Goal: Task Accomplishment & Management: Complete application form

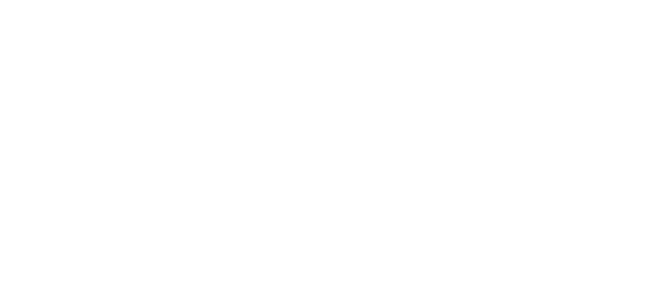
click at [0, 0] on html at bounding box center [0, 0] width 0 height 0
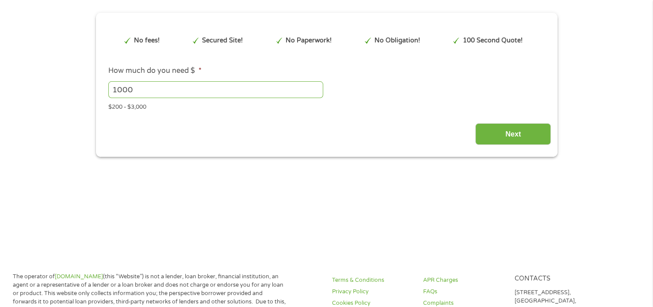
type input "EAIaIQobChMIwcWchYyikAMVYEhHAR3udStKEAAYAiAAEgL4MvD_BwE"
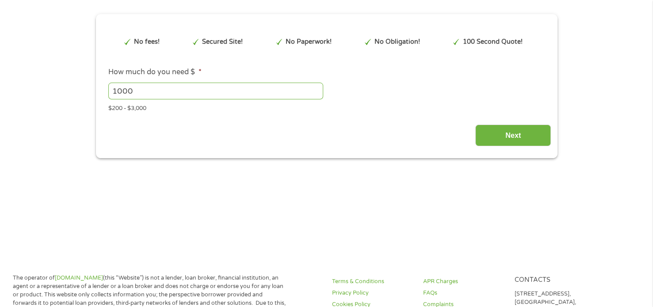
scroll to position [80, 0]
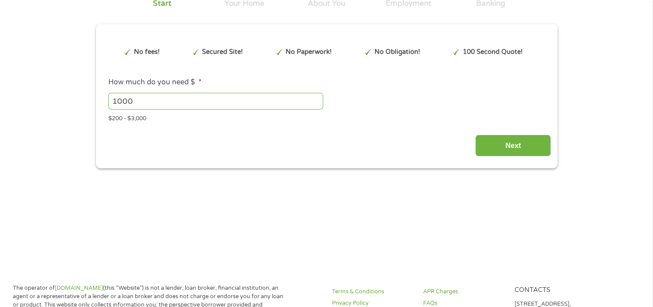
click at [272, 104] on input "1000" at bounding box center [215, 101] width 215 height 17
type input "1"
type input "200"
click at [519, 145] on input "Next" at bounding box center [513, 146] width 76 height 22
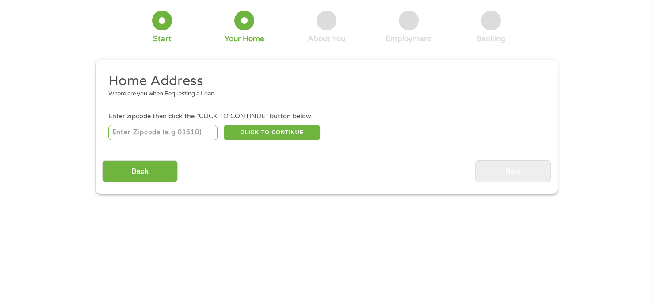
scroll to position [0, 0]
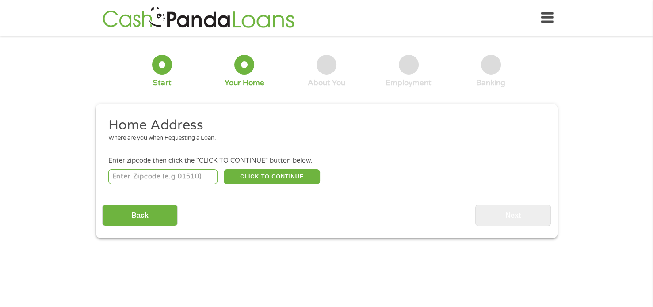
click at [141, 173] on input "number" at bounding box center [162, 176] width 109 height 15
type input "28433"
click at [253, 177] on button "CLICK TO CONTINUE" at bounding box center [272, 176] width 96 height 15
type input "28433"
type input "Clarkton"
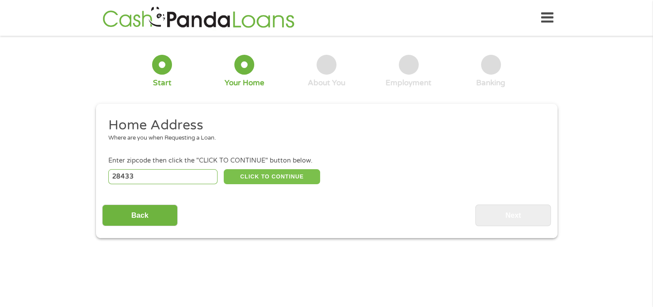
select select "[US_STATE]"
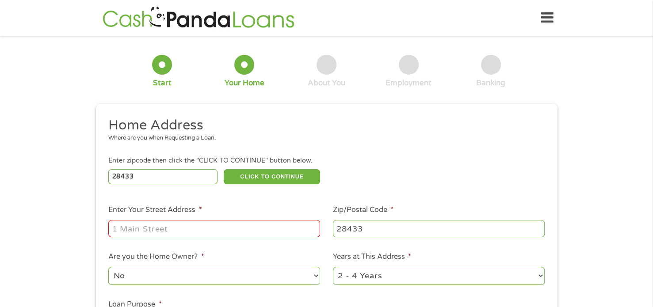
click at [140, 230] on input "Enter Your Street Address *" at bounding box center [214, 228] width 212 height 17
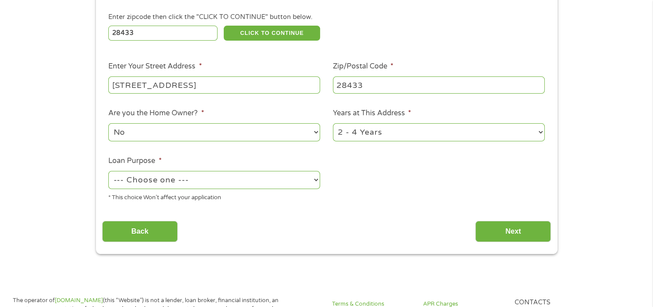
scroll to position [146, 0]
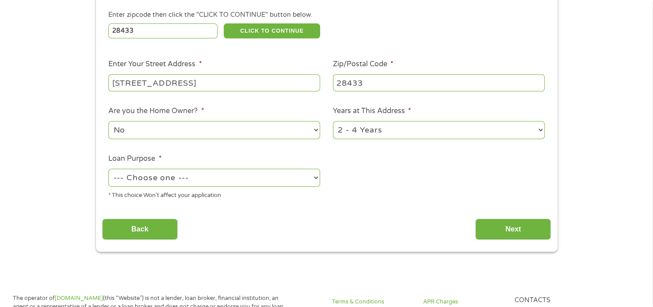
type input "[STREET_ADDRESS]"
click at [268, 181] on select "--- Choose one --- Pay Bills Debt Consolidation Home Improvement Major Purchase…" at bounding box center [214, 178] width 212 height 18
select select "majorpurchase"
click at [108, 170] on select "--- Choose one --- Pay Bills Debt Consolidation Home Improvement Major Purchase…" at bounding box center [214, 178] width 212 height 18
click at [519, 230] on input "Next" at bounding box center [513, 230] width 76 height 22
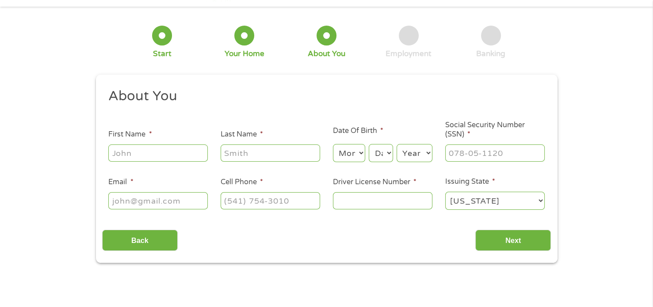
scroll to position [0, 0]
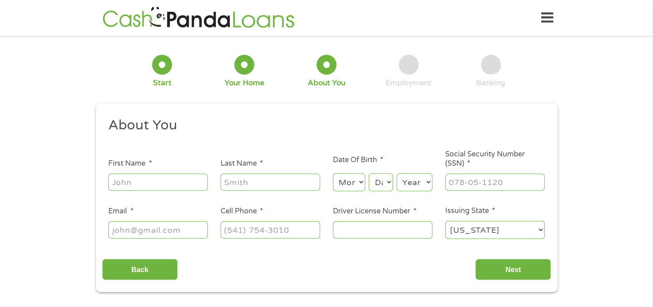
click at [186, 186] on input "First Name *" at bounding box center [157, 182] width 99 height 17
type input "[PERSON_NAME]"
click at [278, 179] on input "Last Name *" at bounding box center [270, 182] width 99 height 17
type input "[PERSON_NAME]"
click at [355, 181] on select "Month 1 2 3 4 5 6 7 8 9 10 11 12" at bounding box center [349, 182] width 32 height 18
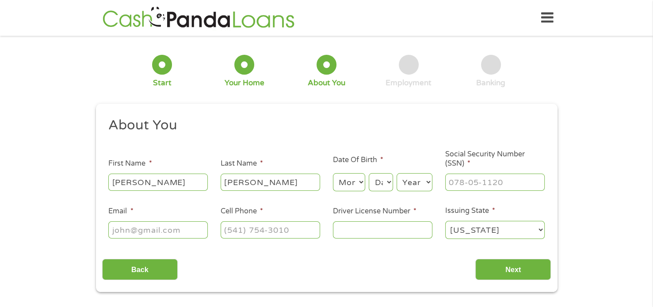
select select "1"
click at [333, 174] on select "Month 1 2 3 4 5 6 7 8 9 10 11 12" at bounding box center [349, 182] width 32 height 18
click at [388, 185] on select "Day 1 2 3 4 5 6 7 8 9 10 11 12 13 14 15 16 17 18 19 20 21 22 23 24 25 26 27 28 …" at bounding box center [381, 182] width 24 height 18
select select "25"
click at [369, 174] on select "Day 1 2 3 4 5 6 7 8 9 10 11 12 13 14 15 16 17 18 19 20 21 22 23 24 25 26 27 28 …" at bounding box center [381, 182] width 24 height 18
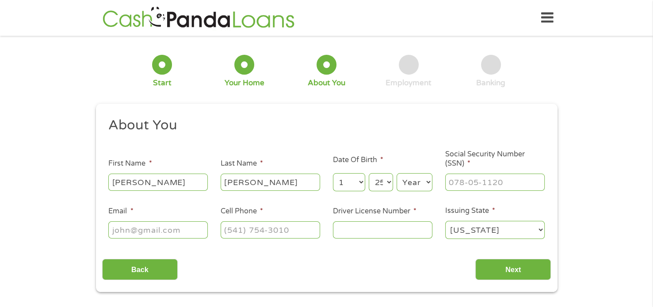
click at [423, 187] on select "Year [DATE] 2006 2005 2004 2003 2002 2001 2000 1999 1998 1997 1996 1995 1994 19…" at bounding box center [415, 182] width 36 height 18
select select "1985"
click at [397, 174] on select "Year [DATE] 2006 2005 2004 2003 2002 2001 2000 1999 1998 1997 1996 1995 1994 19…" at bounding box center [415, 182] width 36 height 18
click at [506, 185] on input "Social Security Number (SSN) *" at bounding box center [494, 182] width 99 height 17
type input "592-04-6293"
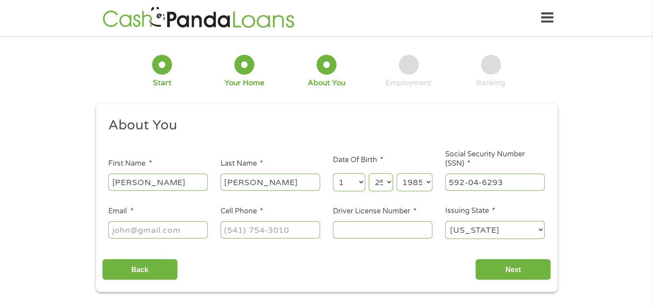
click at [509, 230] on select "[US_STATE] [US_STATE] [US_STATE] [US_STATE] [US_STATE] [US_STATE] [US_STATE] [U…" at bounding box center [494, 230] width 99 height 18
click at [445, 221] on select "[US_STATE] [US_STATE] [US_STATE] [US_STATE] [US_STATE] [US_STATE] [US_STATE] [U…" at bounding box center [494, 230] width 99 height 18
click at [399, 233] on input "Driver License Number *" at bounding box center [382, 229] width 99 height 17
type input "26777551"
click at [246, 232] on input "Cell Phone *" at bounding box center [270, 229] width 99 height 17
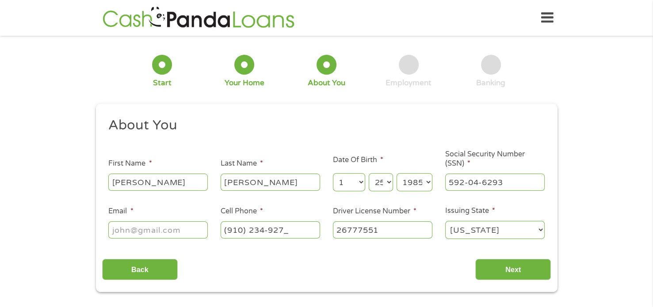
type input "[PHONE_NUMBER]"
click at [134, 231] on input "Email *" at bounding box center [157, 229] width 99 height 17
type input "[EMAIL_ADDRESS][DOMAIN_NAME]"
click at [520, 270] on input "Next" at bounding box center [513, 270] width 76 height 22
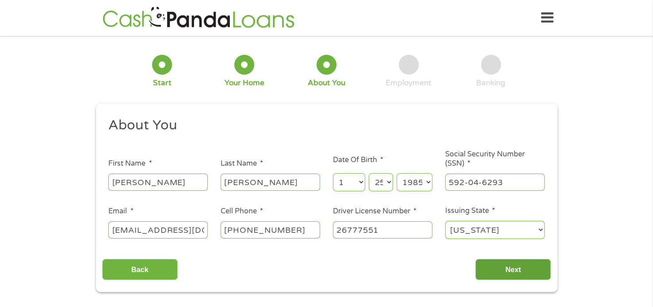
scroll to position [0, 0]
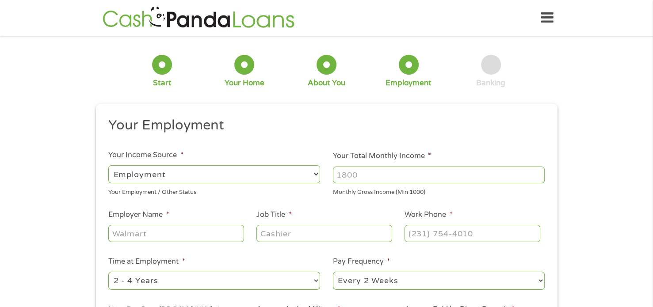
click at [511, 275] on select "--- Choose one --- Every 2 Weeks Every Week Monthly Semi-Monthly" at bounding box center [439, 281] width 212 height 18
click at [333, 272] on select "--- Choose one --- Every 2 Weeks Every Week Monthly Semi-Monthly" at bounding box center [439, 281] width 212 height 18
click at [433, 176] on input "Your Total Monthly Income *" at bounding box center [439, 175] width 212 height 17
type input "5000"
click at [131, 236] on input "Employer Name *" at bounding box center [175, 233] width 135 height 17
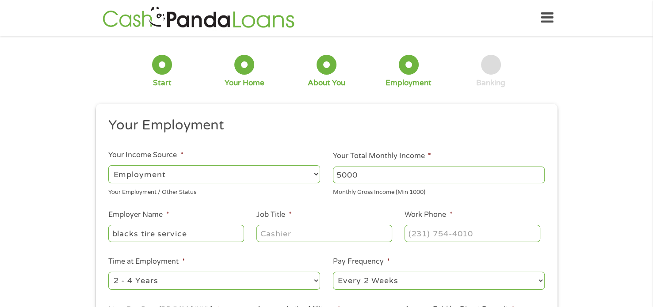
type input "blacks tire service"
click at [309, 235] on input "Job Title *" at bounding box center [323, 233] width 135 height 17
type input "manager"
click at [252, 284] on select "--- Choose one --- 1 Year or less 1 - 2 Years 2 - 4 Years Over 4 Years" at bounding box center [214, 281] width 212 height 18
select select "60months"
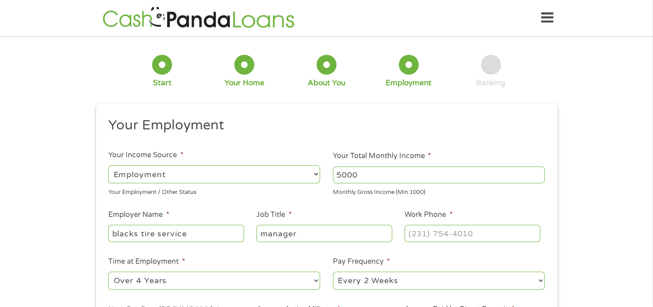
click at [108, 272] on select "--- Choose one --- 1 Year or less 1 - 2 Years 2 - 4 Years Over 4 Years" at bounding box center [214, 281] width 212 height 18
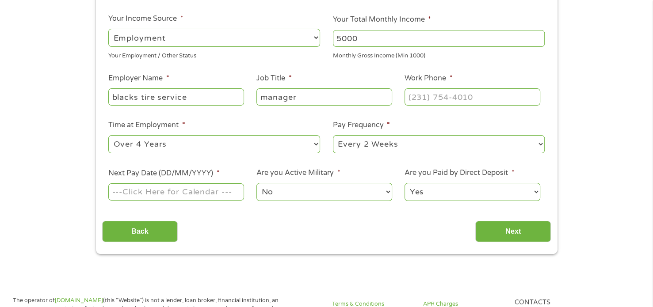
scroll to position [138, 0]
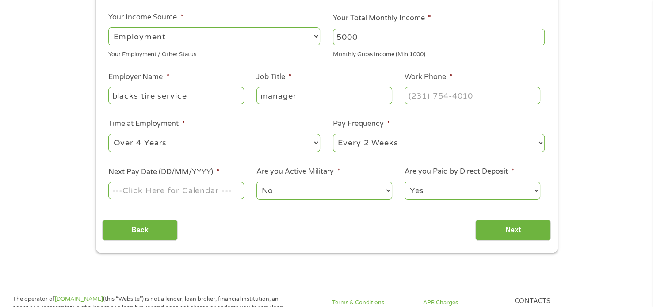
click at [216, 199] on input "Next Pay Date (DD/MM/YYYY) *" at bounding box center [175, 190] width 135 height 17
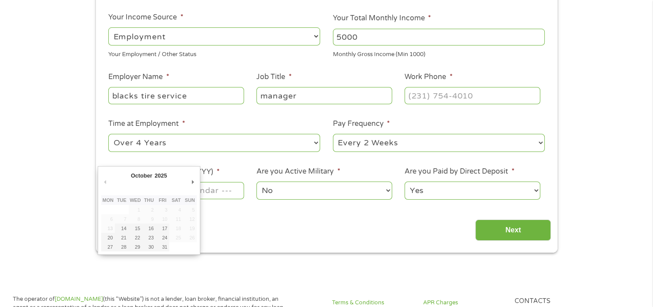
type input "[DATE]"
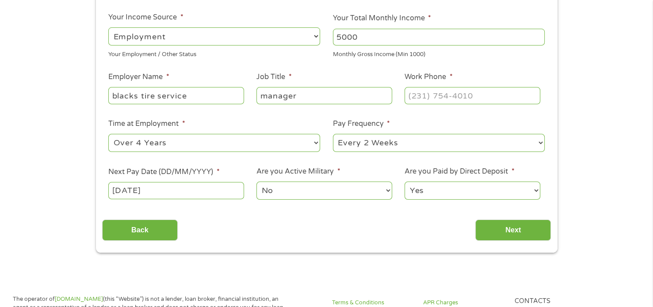
click at [315, 195] on select "No Yes" at bounding box center [323, 191] width 135 height 18
click at [256, 182] on select "No Yes" at bounding box center [323, 191] width 135 height 18
click at [513, 231] on input "Next" at bounding box center [513, 231] width 76 height 22
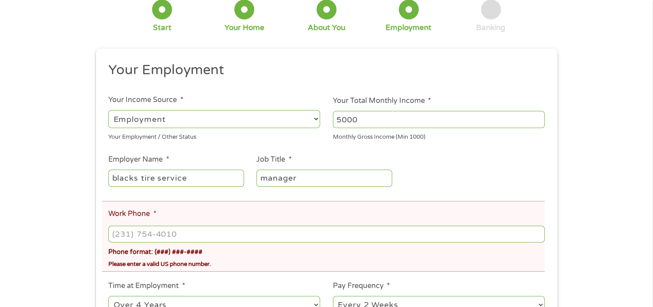
scroll to position [90, 0]
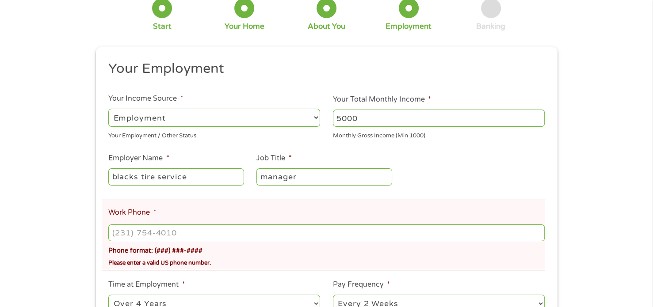
click at [299, 234] on input "Work Phone *" at bounding box center [326, 233] width 436 height 17
type input "[PHONE_NUMBER]"
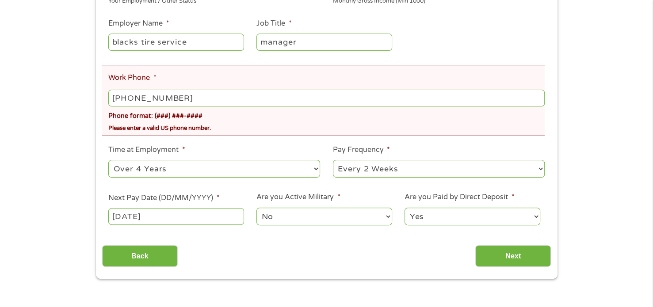
scroll to position [227, 0]
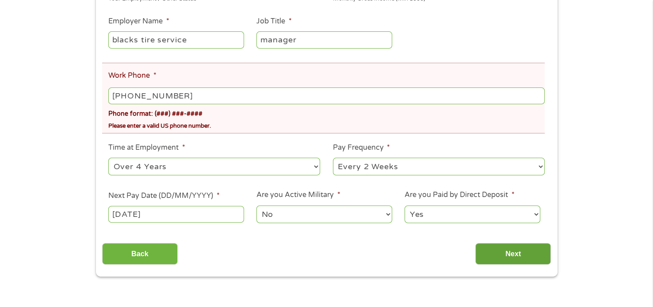
click at [513, 253] on input "Next" at bounding box center [513, 254] width 76 height 22
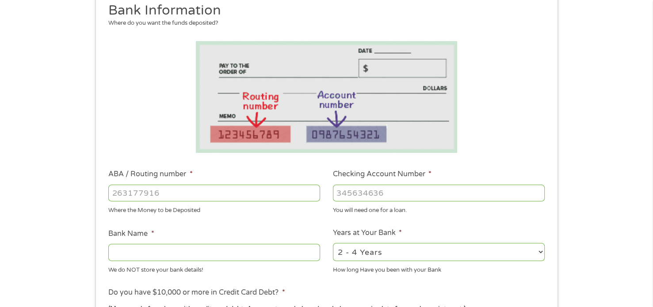
scroll to position [116, 0]
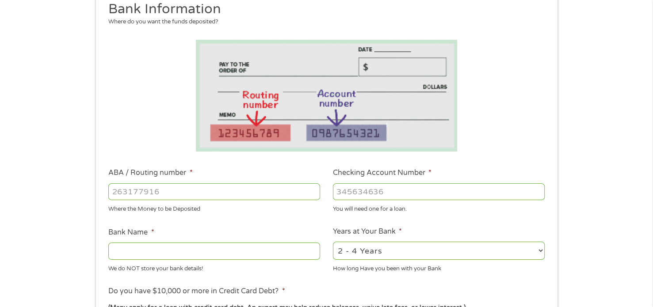
click at [266, 189] on input "ABA / Routing number *" at bounding box center [214, 191] width 212 height 17
type input "031101279"
type input "THE BANCORP BANK"
type input "031101279"
click at [430, 196] on input "Checking Account Number *" at bounding box center [439, 191] width 212 height 17
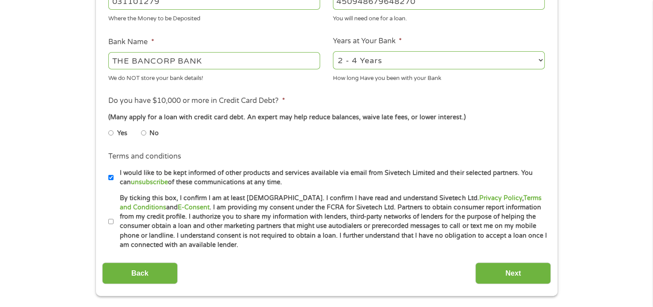
scroll to position [322, 0]
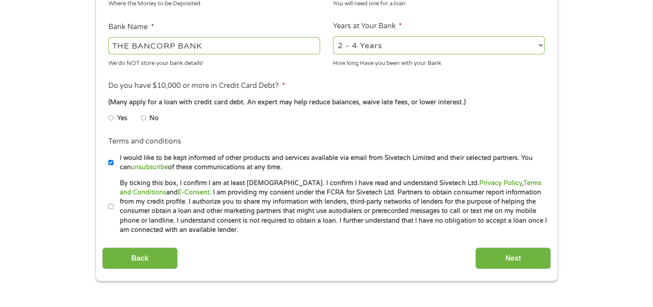
type input "450948679648270"
click at [143, 119] on input "No" at bounding box center [143, 118] width 5 height 14
radio input "true"
click at [111, 208] on input "By ticking this box, I confirm I am at least [DEMOGRAPHIC_DATA]. I confirm I ha…" at bounding box center [110, 207] width 5 height 14
checkbox input "true"
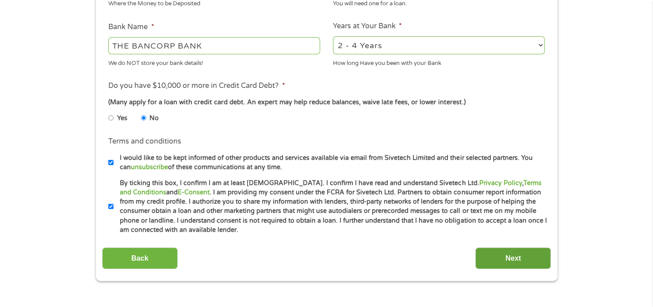
click at [519, 258] on input "Next" at bounding box center [513, 259] width 76 height 22
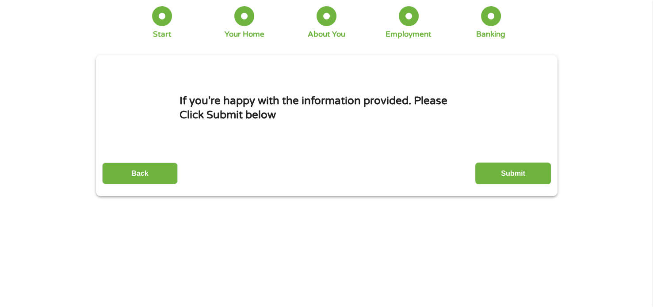
scroll to position [0, 0]
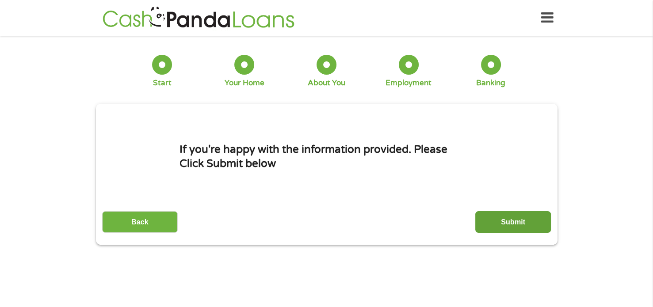
click at [513, 225] on input "Submit" at bounding box center [513, 222] width 76 height 22
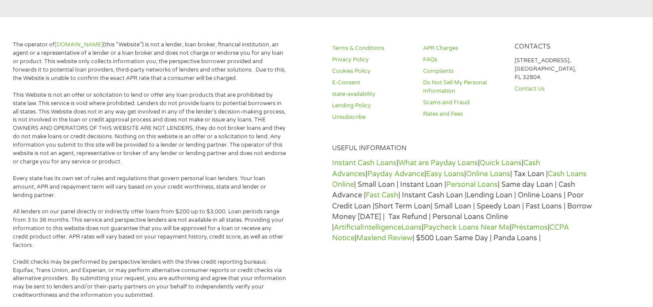
scroll to position [325, 0]
click at [403, 191] on p "Instant Cash Loans | What are Payday Loans | Quick Loans | Cash Advances | Payd…" at bounding box center [463, 200] width 263 height 86
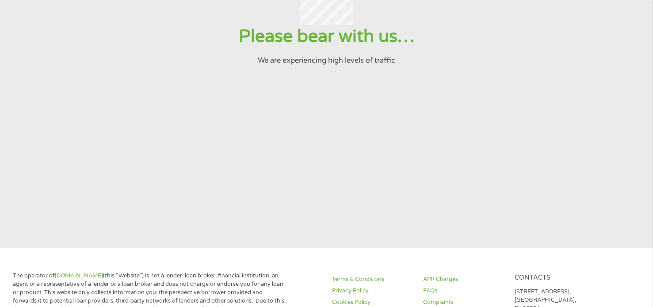
scroll to position [0, 0]
